Goal: Entertainment & Leisure: Browse casually

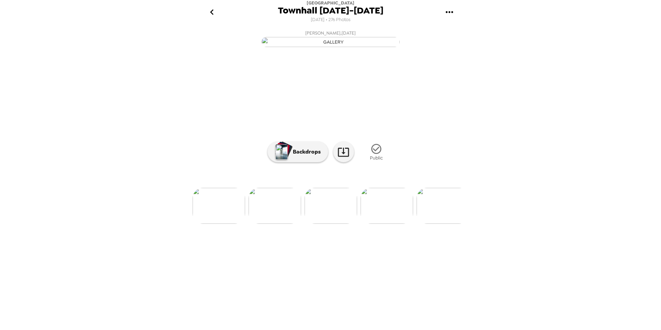
click at [384, 224] on img at bounding box center [387, 206] width 53 height 36
click at [386, 224] on img at bounding box center [387, 206] width 53 height 36
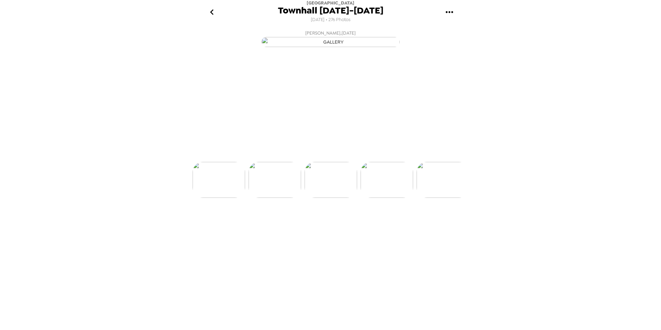
scroll to position [0, 2297]
click at [394, 224] on img at bounding box center [387, 206] width 53 height 36
click at [282, 224] on img at bounding box center [275, 206] width 53 height 36
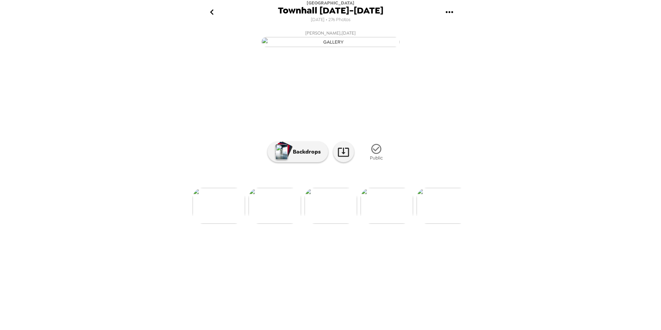
click at [436, 224] on img at bounding box center [443, 206] width 53 height 36
click at [397, 224] on img at bounding box center [387, 206] width 53 height 36
click at [438, 224] on img at bounding box center [443, 206] width 53 height 36
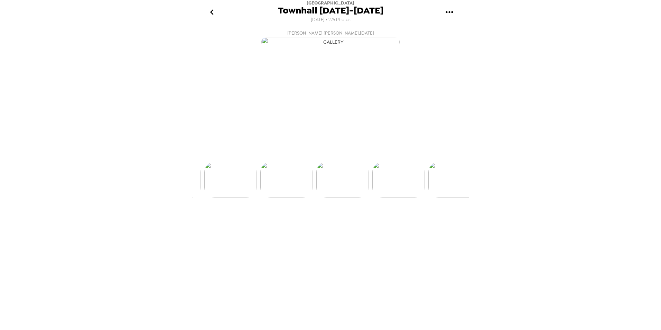
scroll to position [0, 2577]
click at [389, 224] on img at bounding box center [387, 206] width 53 height 36
click at [387, 224] on img at bounding box center [387, 206] width 53 height 36
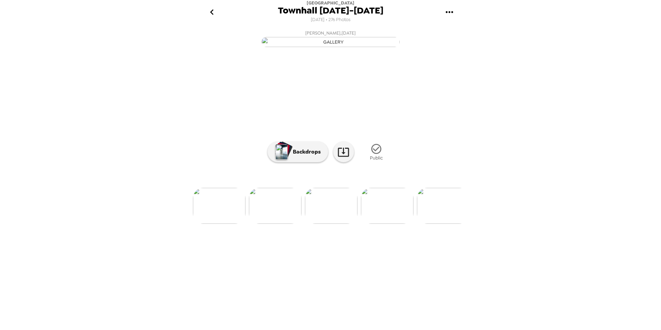
click at [381, 224] on img at bounding box center [387, 206] width 53 height 36
click at [428, 224] on img at bounding box center [443, 206] width 53 height 36
click at [402, 224] on img at bounding box center [387, 206] width 53 height 36
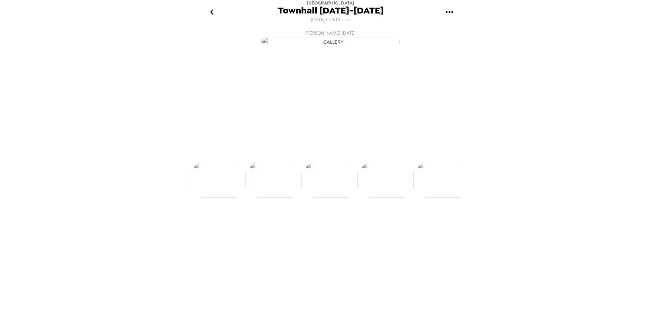
scroll to position [0, 2913]
click at [400, 224] on img at bounding box center [387, 206] width 53 height 36
click at [387, 224] on img at bounding box center [387, 206] width 53 height 36
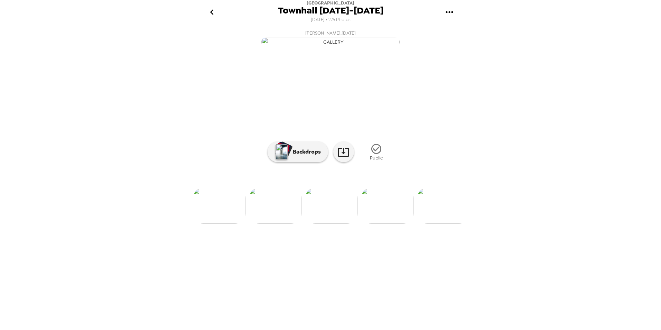
click at [393, 224] on img at bounding box center [387, 206] width 53 height 36
click at [397, 224] on img at bounding box center [387, 206] width 53 height 36
click at [390, 224] on img at bounding box center [387, 206] width 53 height 36
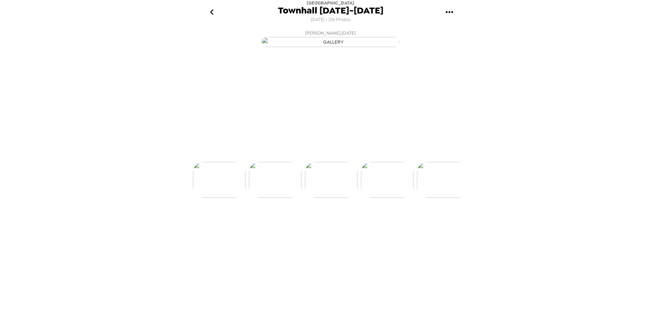
scroll to position [0, 3193]
click at [441, 224] on img at bounding box center [443, 206] width 53 height 36
click at [383, 224] on img at bounding box center [387, 206] width 53 height 36
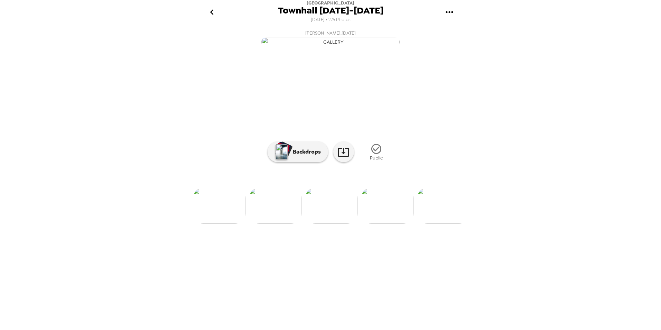
click at [379, 224] on img at bounding box center [387, 206] width 53 height 36
click at [384, 224] on img at bounding box center [387, 206] width 53 height 36
click at [394, 224] on img at bounding box center [387, 206] width 53 height 36
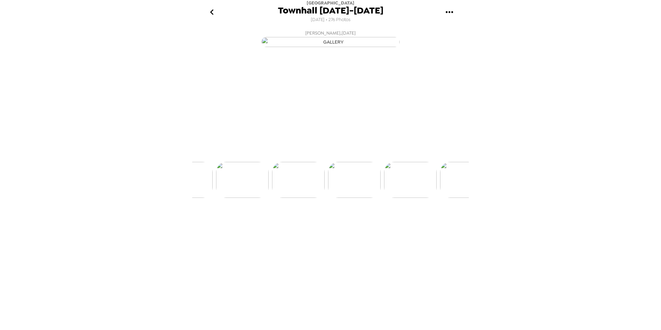
scroll to position [0, 3530]
click at [387, 224] on img at bounding box center [387, 206] width 53 height 36
click at [396, 224] on img at bounding box center [387, 206] width 53 height 36
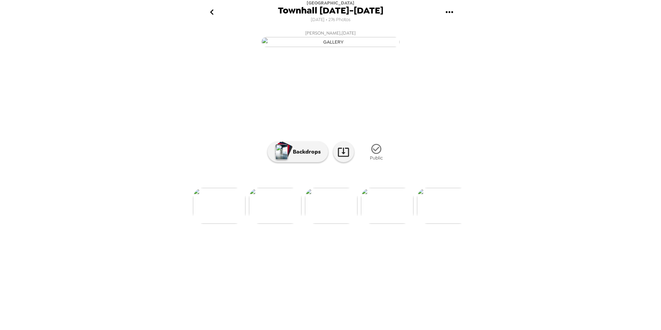
click at [391, 224] on img at bounding box center [387, 206] width 53 height 36
click at [400, 224] on img at bounding box center [387, 206] width 53 height 36
click at [430, 224] on img at bounding box center [443, 206] width 53 height 36
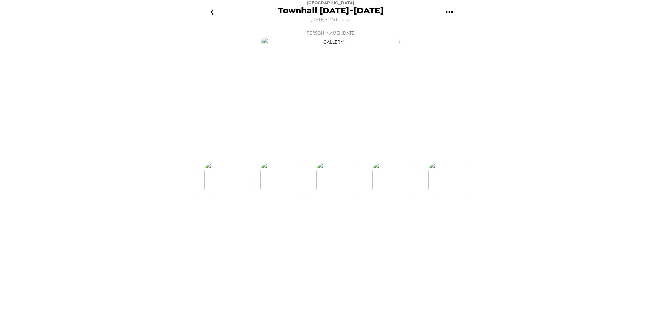
scroll to position [0, 3866]
click at [393, 224] on img at bounding box center [387, 206] width 53 height 36
click at [439, 224] on img at bounding box center [443, 206] width 53 height 36
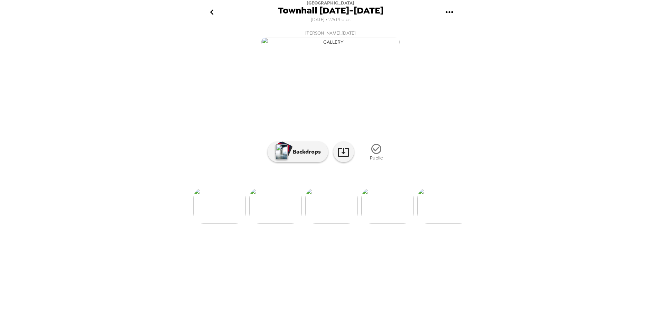
click at [360, 224] on ul at bounding box center [330, 206] width 277 height 36
click at [383, 224] on img at bounding box center [387, 206] width 53 height 36
click at [394, 224] on img at bounding box center [387, 206] width 53 height 36
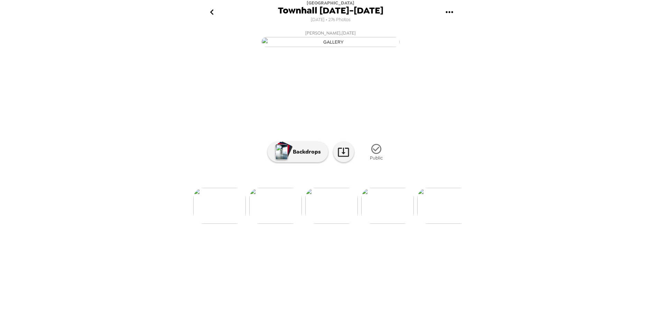
click at [395, 224] on img at bounding box center [387, 206] width 53 height 36
click at [399, 224] on img at bounding box center [387, 206] width 53 height 36
click at [388, 224] on img at bounding box center [387, 206] width 53 height 36
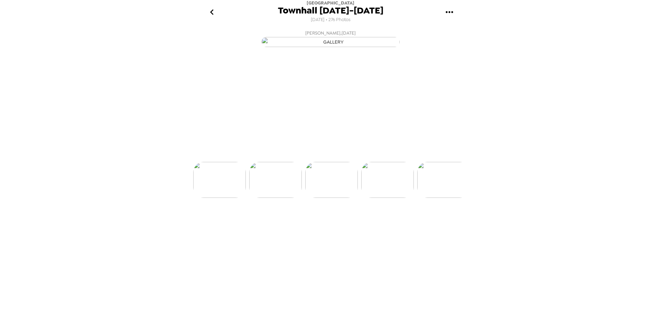
scroll to position [0, 4314]
click at [427, 224] on img at bounding box center [444, 206] width 53 height 36
click at [426, 224] on img at bounding box center [444, 206] width 53 height 36
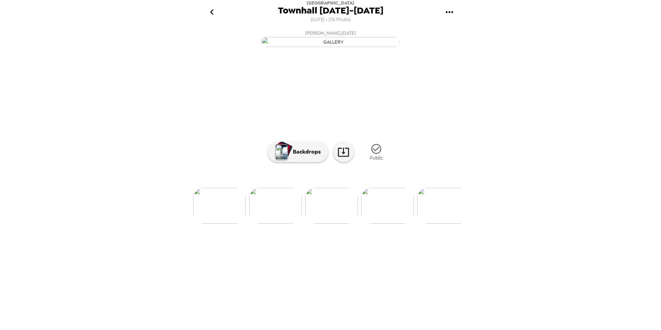
click at [441, 224] on img at bounding box center [444, 206] width 53 height 36
click at [394, 224] on img at bounding box center [387, 206] width 53 height 36
click at [392, 224] on img at bounding box center [387, 206] width 53 height 36
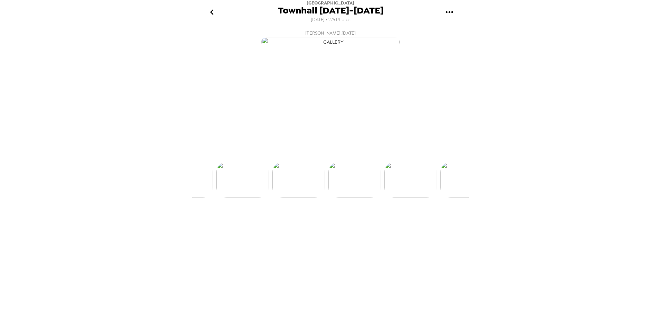
scroll to position [0, 4762]
click at [388, 224] on img at bounding box center [387, 206] width 53 height 36
click at [391, 224] on img at bounding box center [387, 206] width 53 height 36
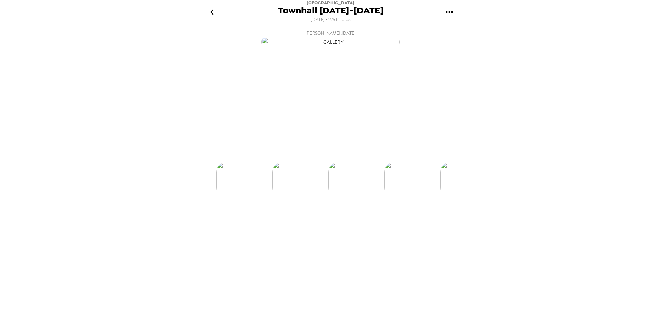
scroll to position [0, 4930]
click at [391, 224] on img at bounding box center [387, 206] width 53 height 36
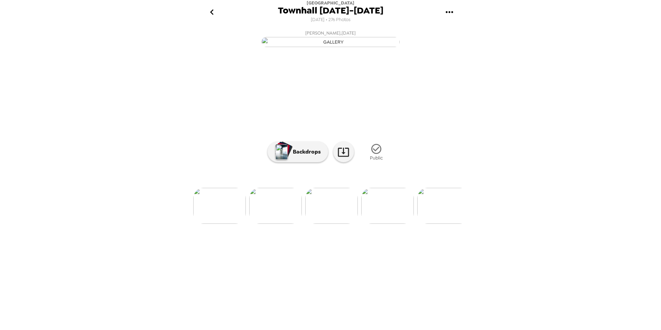
click at [391, 224] on img at bounding box center [387, 206] width 53 height 36
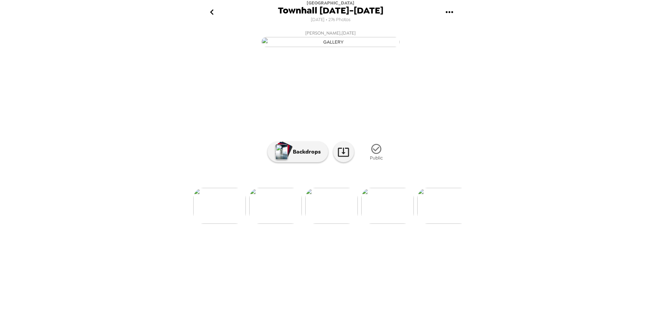
click at [391, 224] on img at bounding box center [387, 206] width 53 height 36
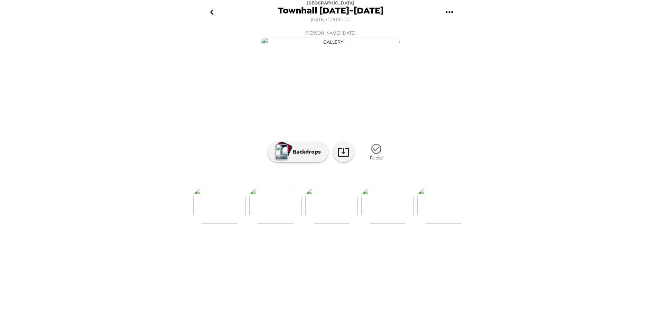
click at [391, 224] on img at bounding box center [387, 206] width 53 height 36
click at [391, 224] on img at bounding box center [388, 206] width 53 height 36
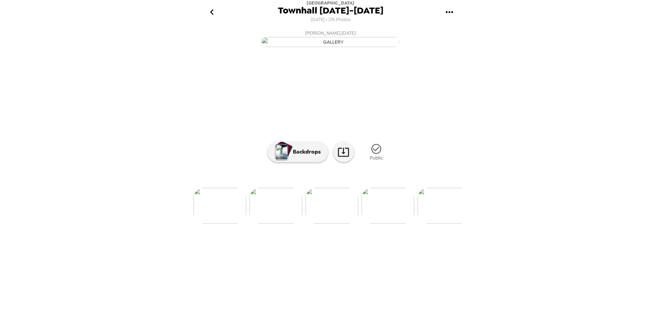
click at [391, 224] on img at bounding box center [388, 206] width 53 height 36
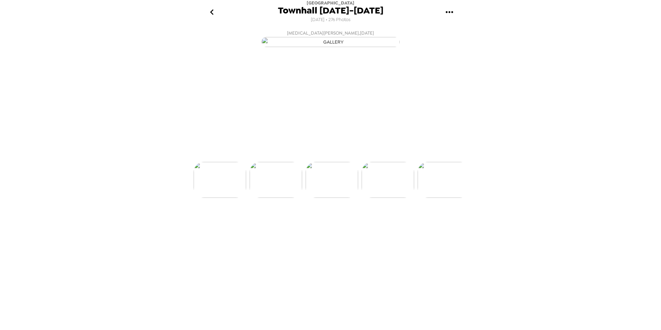
scroll to position [0, 5826]
click at [391, 224] on img at bounding box center [388, 206] width 53 height 36
click at [274, 224] on img at bounding box center [276, 206] width 53 height 36
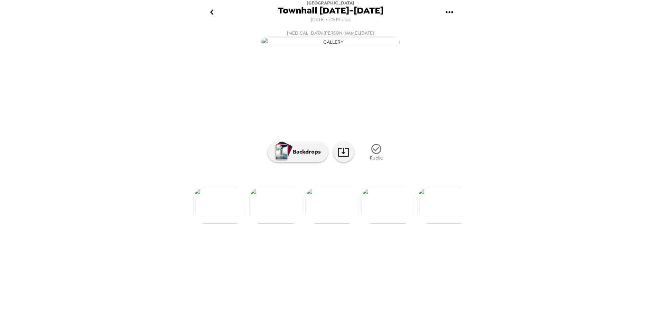
click at [392, 224] on img at bounding box center [388, 206] width 53 height 36
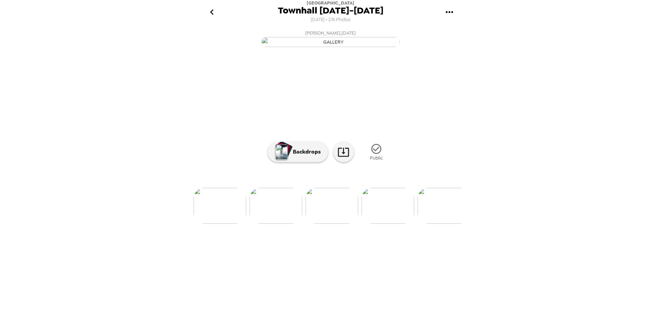
click at [400, 224] on img at bounding box center [388, 206] width 53 height 36
click at [399, 224] on img at bounding box center [388, 206] width 53 height 36
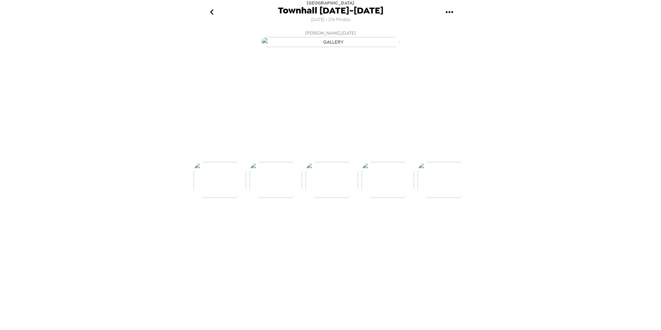
scroll to position [0, 6163]
click at [398, 224] on img at bounding box center [388, 206] width 53 height 36
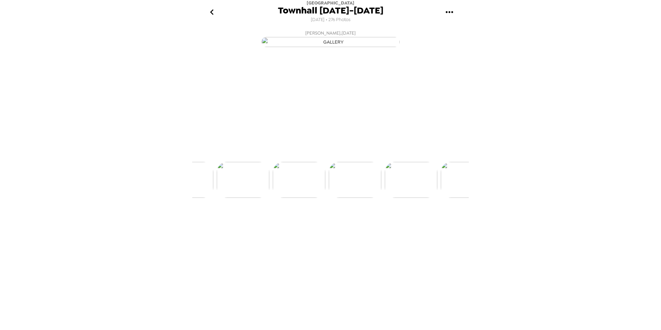
scroll to position [0, 6331]
click at [398, 224] on img at bounding box center [388, 206] width 53 height 36
click at [397, 224] on img at bounding box center [388, 206] width 53 height 36
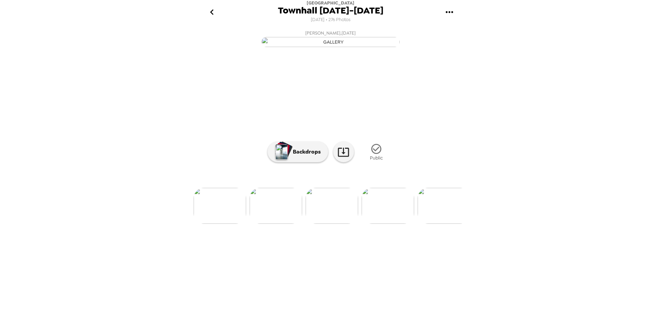
click at [398, 224] on img at bounding box center [388, 206] width 53 height 36
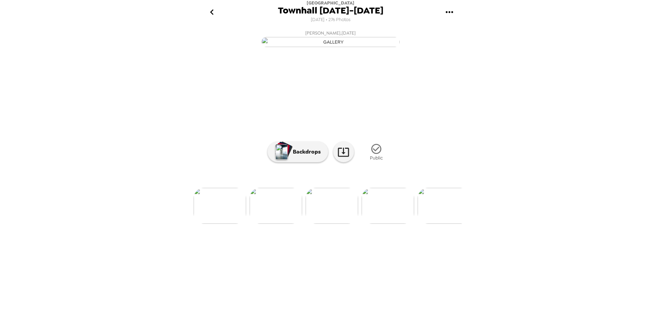
click at [398, 224] on img at bounding box center [388, 206] width 53 height 36
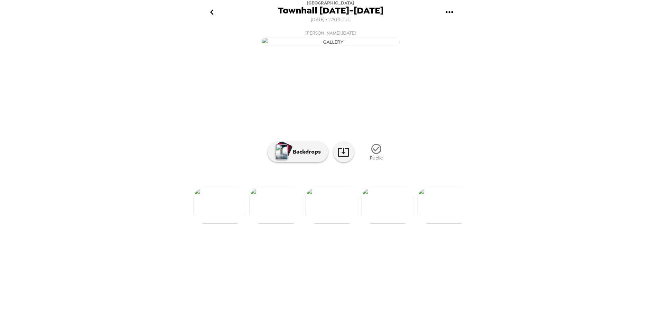
click at [398, 224] on img at bounding box center [388, 206] width 53 height 36
click at [397, 224] on img at bounding box center [388, 206] width 53 height 36
click at [443, 224] on img at bounding box center [444, 206] width 53 height 36
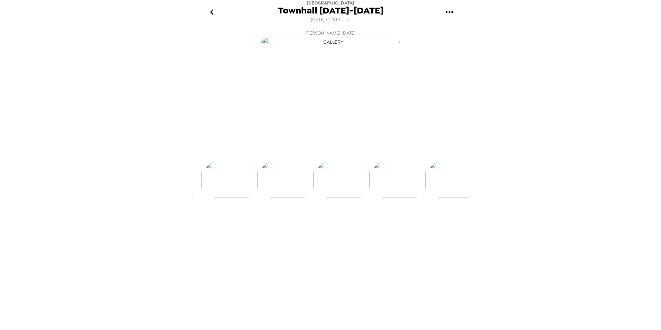
scroll to position [0, 7003]
click at [388, 224] on img at bounding box center [388, 206] width 53 height 36
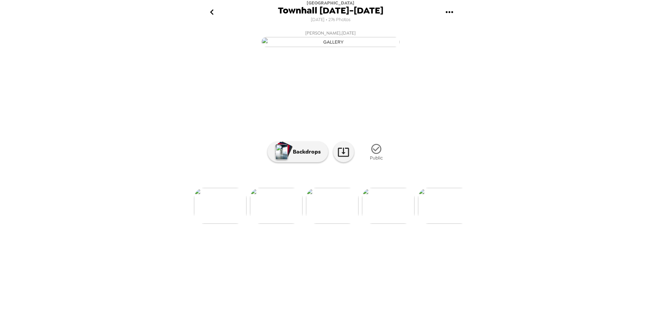
click at [388, 224] on img at bounding box center [388, 206] width 53 height 36
click at [387, 224] on img at bounding box center [388, 206] width 53 height 36
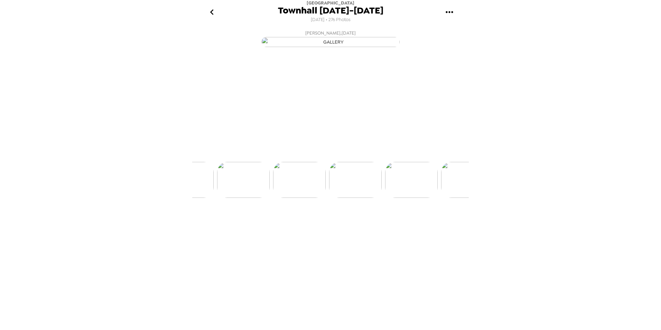
scroll to position [0, 7339]
click at [387, 224] on img at bounding box center [388, 206] width 53 height 36
click at [398, 224] on img at bounding box center [388, 206] width 53 height 36
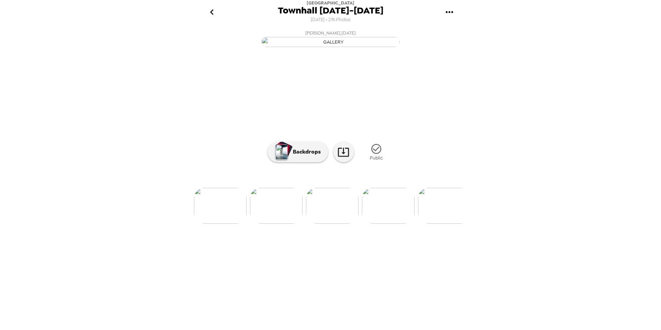
click at [398, 224] on img at bounding box center [388, 206] width 53 height 36
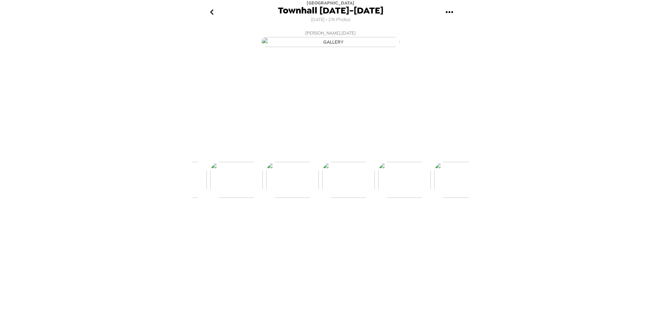
scroll to position [0, 7675]
